Goal: Transaction & Acquisition: Purchase product/service

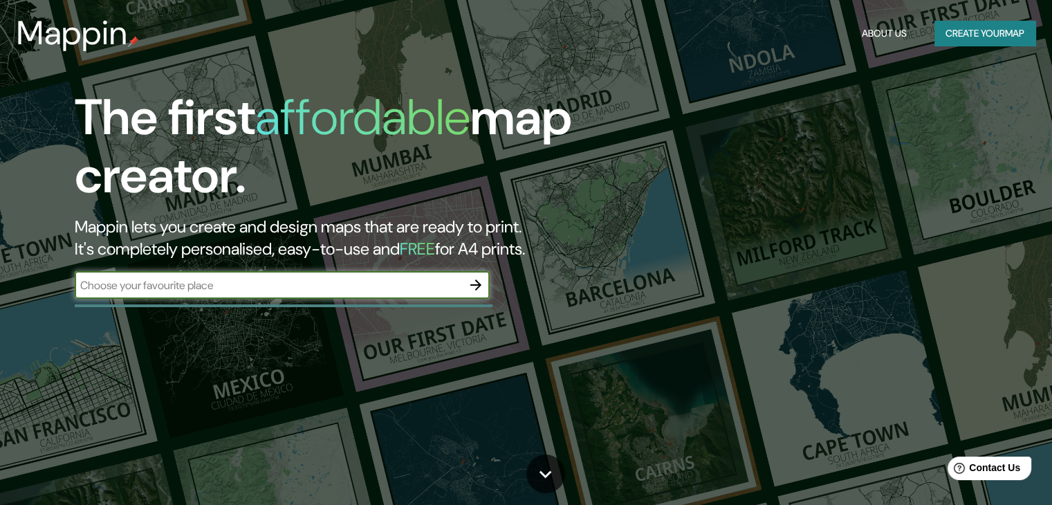
click at [256, 283] on input "text" at bounding box center [268, 285] width 387 height 16
click at [474, 287] on icon "button" at bounding box center [475, 285] width 17 height 17
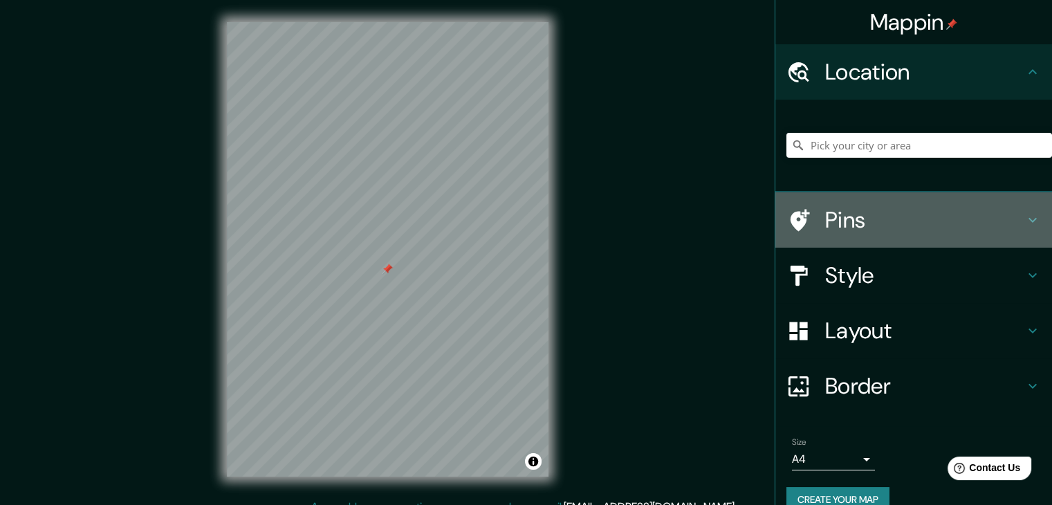
click at [833, 219] on h4 "Pins" at bounding box center [924, 220] width 199 height 28
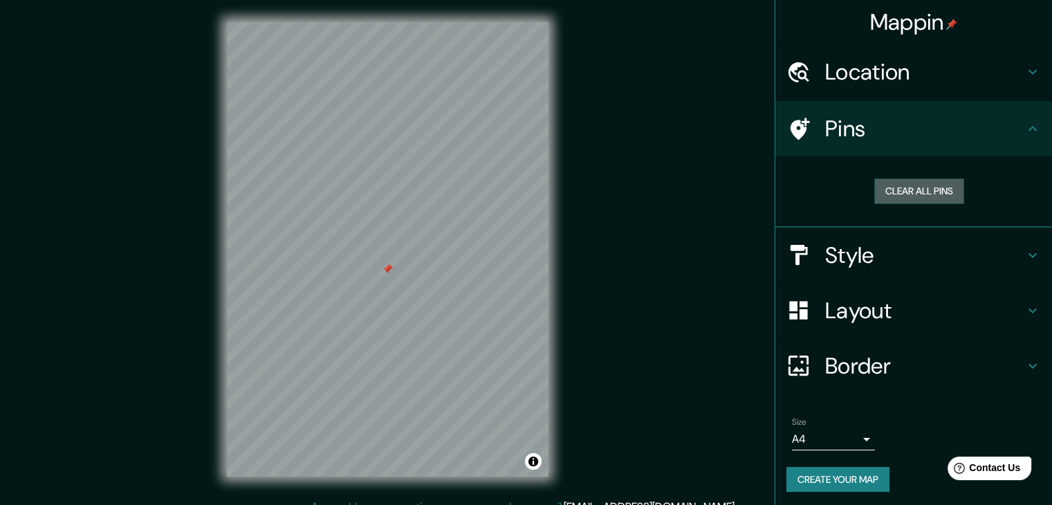
drag, startPoint x: 911, startPoint y: 193, endPoint x: 802, endPoint y: 214, distance: 110.5
click at [910, 193] on button "Clear all pins" at bounding box center [919, 191] width 90 height 26
click at [893, 110] on div "Pins" at bounding box center [913, 128] width 277 height 55
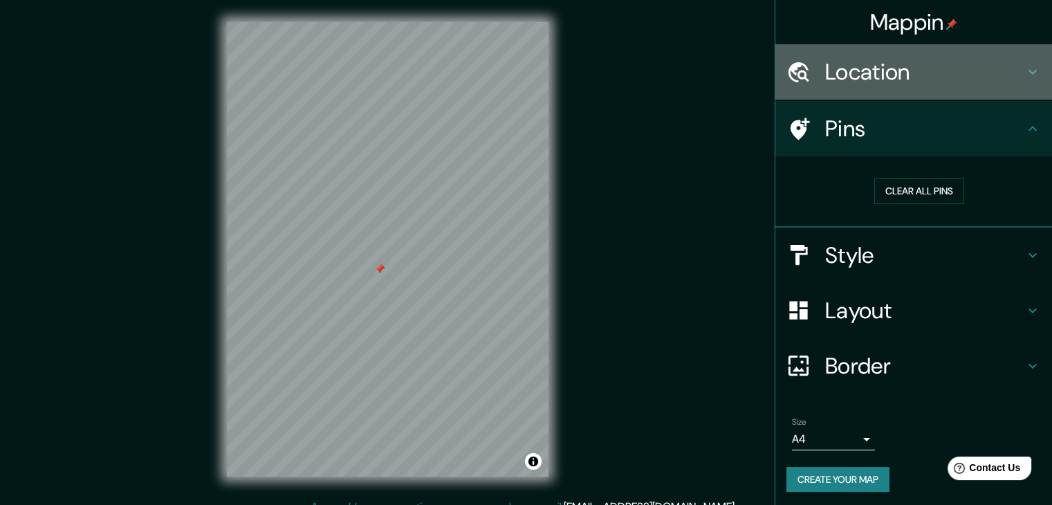
click at [895, 78] on h4 "Location" at bounding box center [924, 72] width 199 height 28
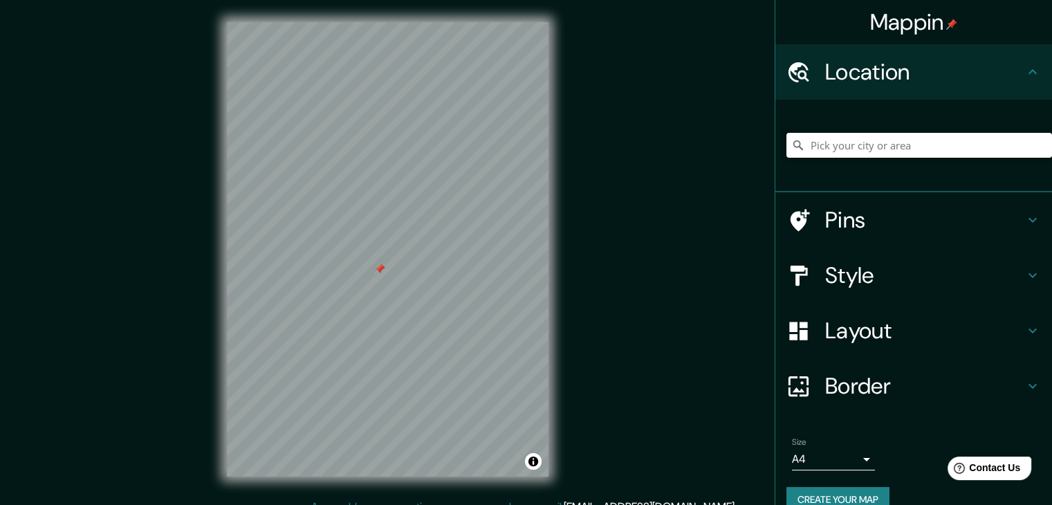
click at [861, 147] on input "Pick your city or area" at bounding box center [919, 145] width 266 height 25
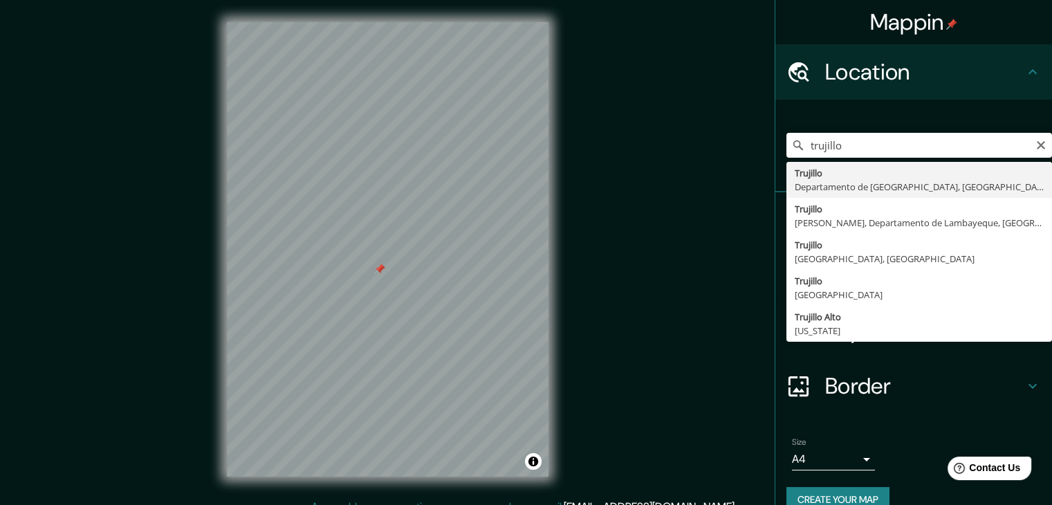
type input "[GEOGRAPHIC_DATA], [GEOGRAPHIC_DATA], [GEOGRAPHIC_DATA]"
